Goal: Book appointment/travel/reservation

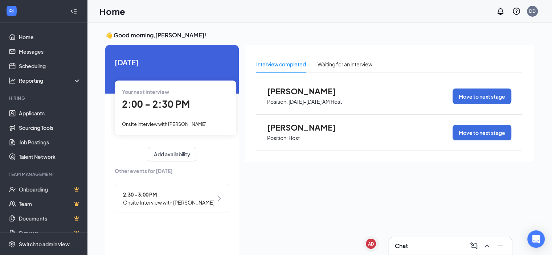
click at [194, 111] on div "2:00 - 2:30 PM" at bounding box center [175, 104] width 107 height 15
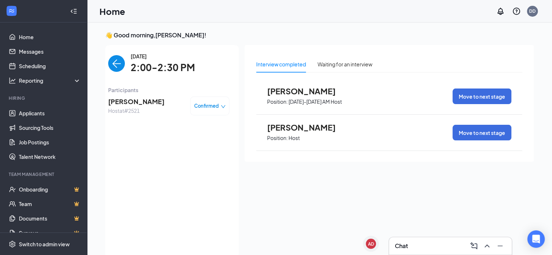
scroll to position [3, 0]
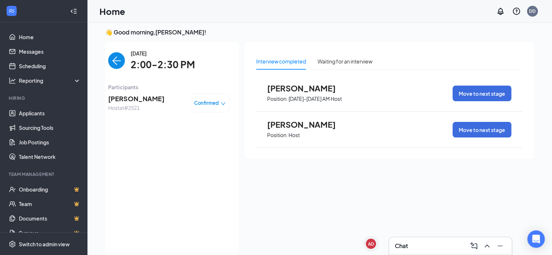
click at [111, 53] on img "back-button" at bounding box center [116, 60] width 17 height 17
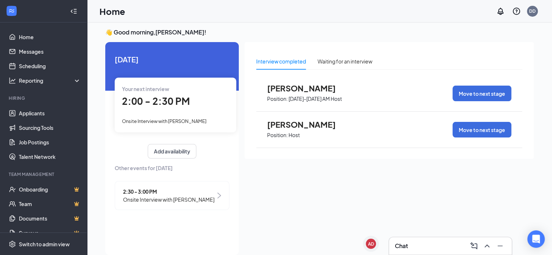
click at [180, 193] on span "2:30 - 3:00 PM" at bounding box center [168, 192] width 91 height 8
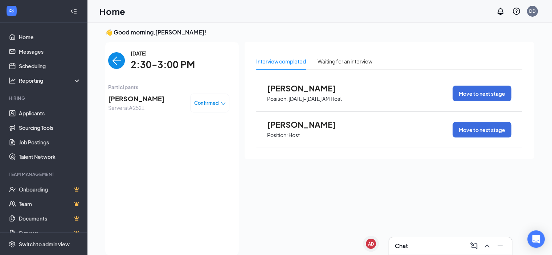
click at [114, 56] on img "back-button" at bounding box center [116, 60] width 17 height 17
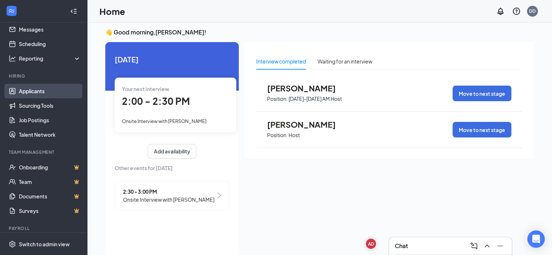
scroll to position [43, 0]
